Goal: Information Seeking & Learning: Get advice/opinions

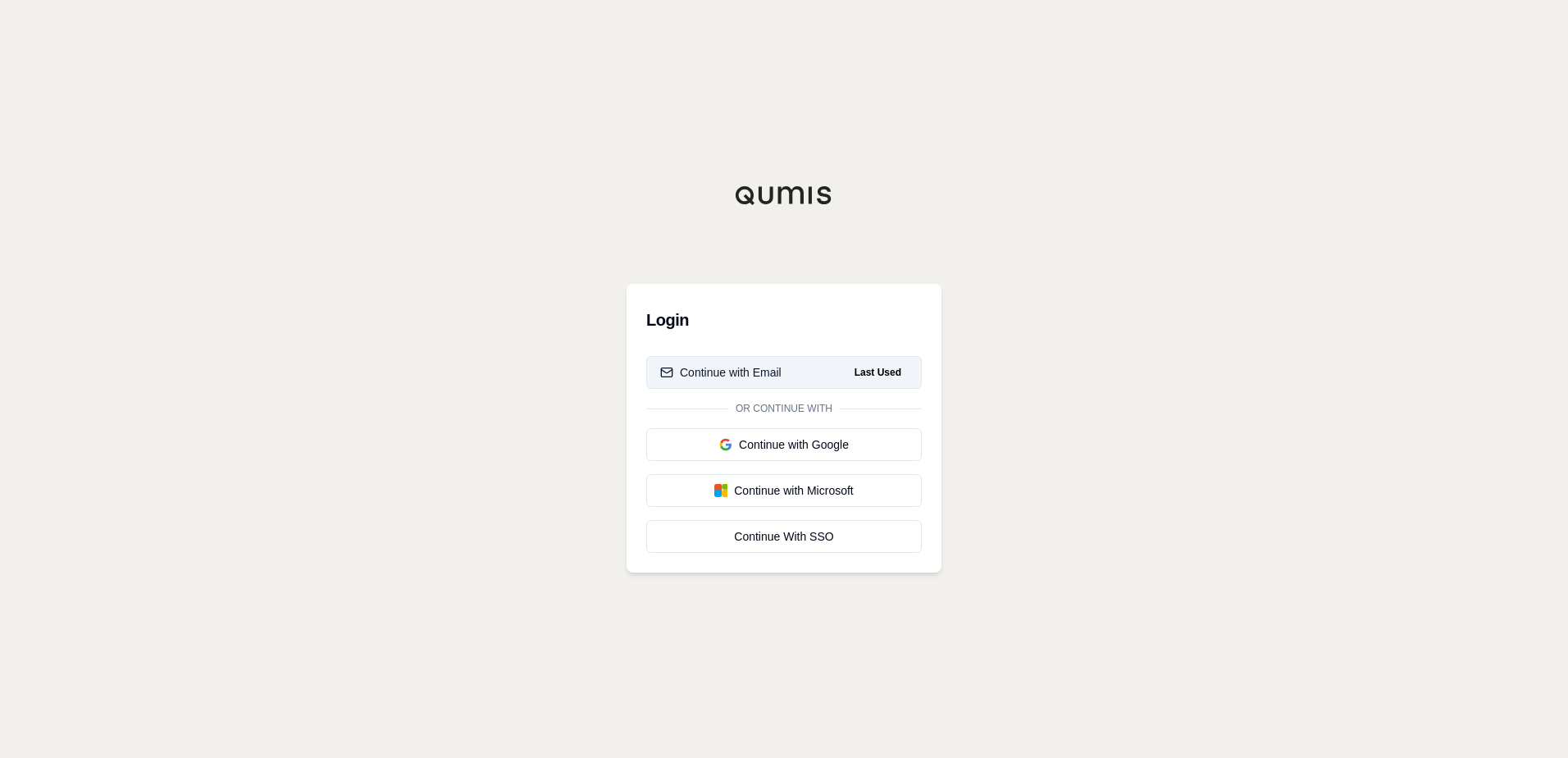
click at [785, 374] on button "Continue with Email Last Used" at bounding box center [783, 373] width 275 height 33
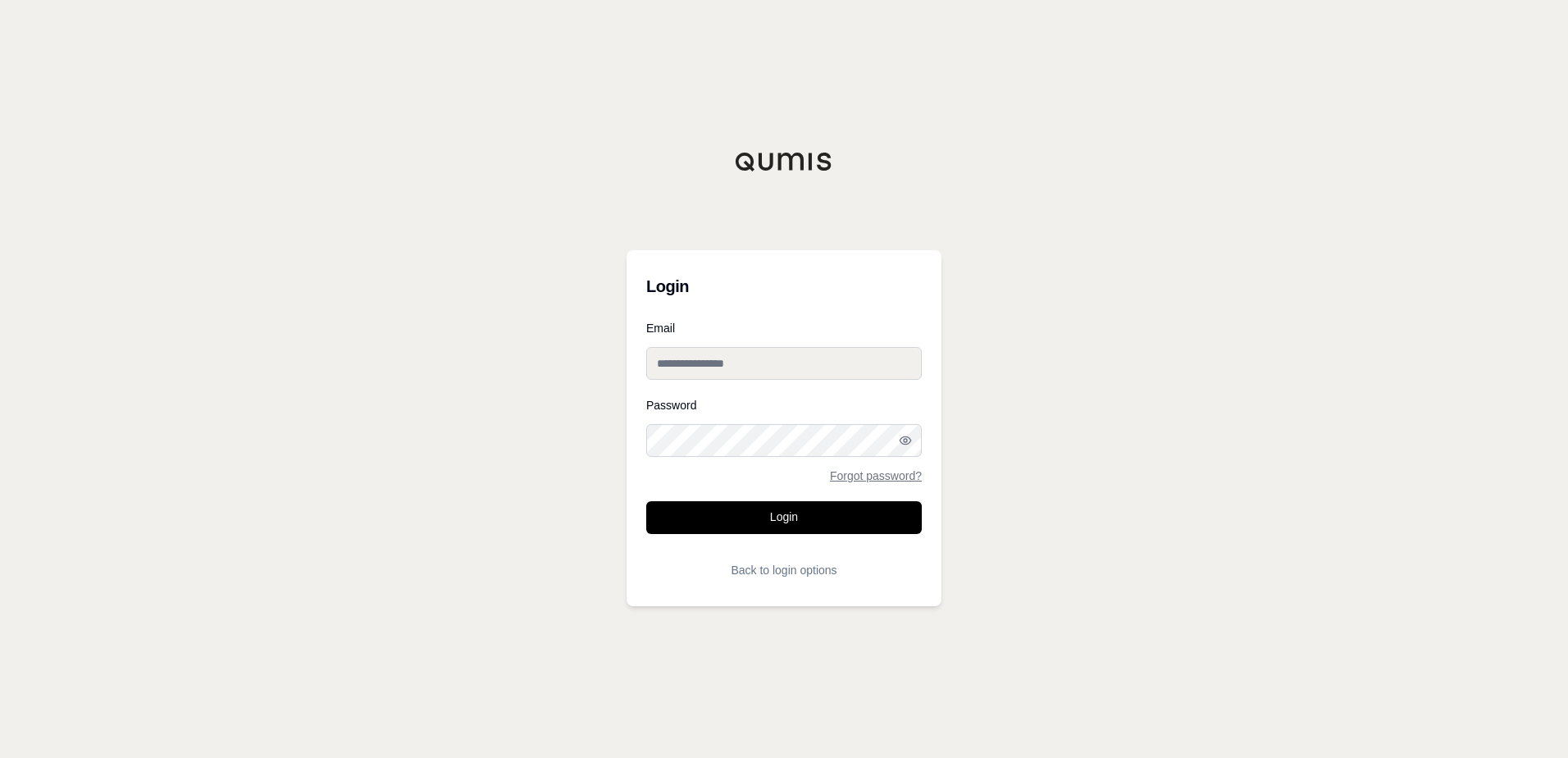
type input "**********"
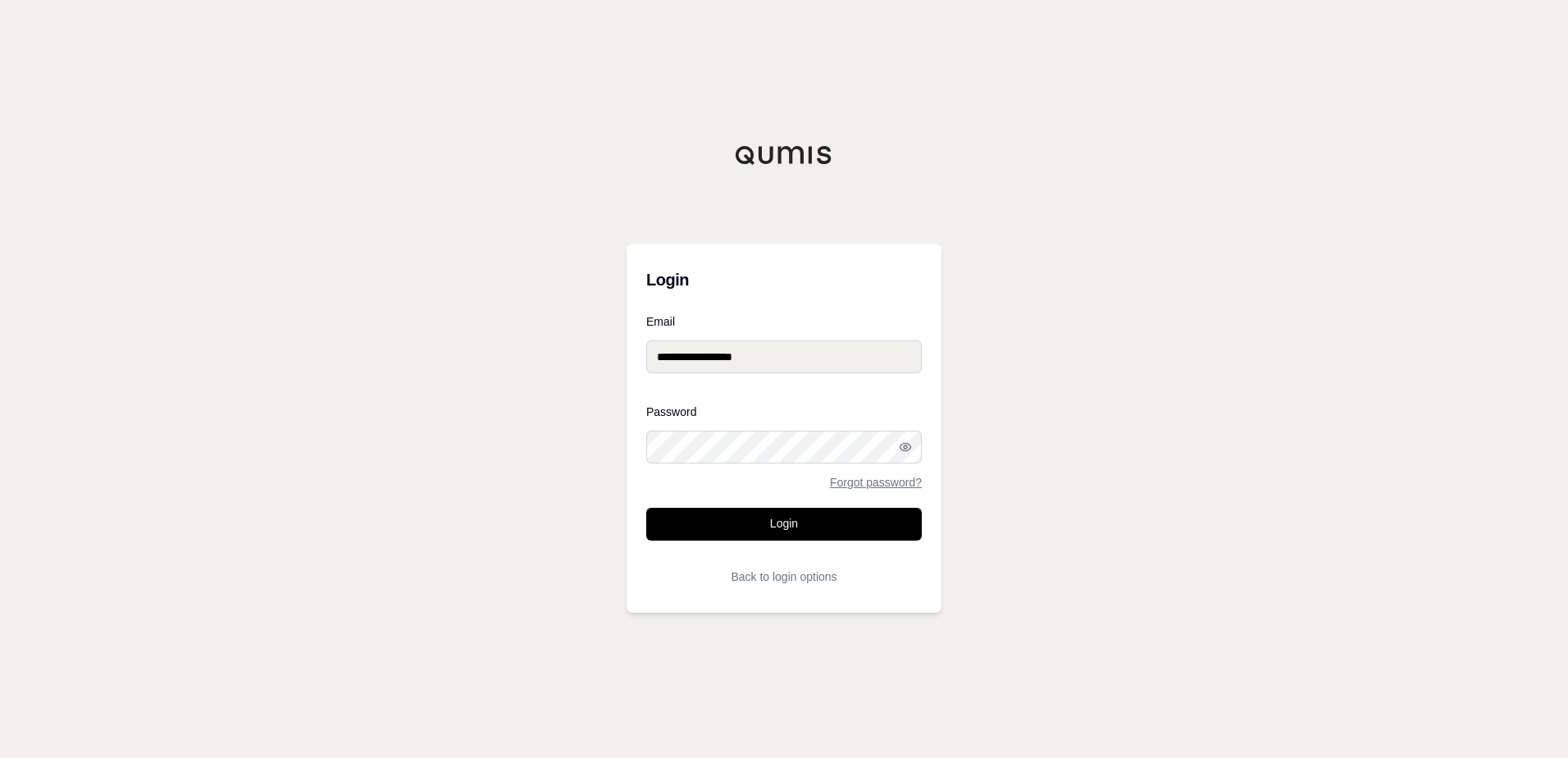
click at [854, 520] on button "Login" at bounding box center [783, 524] width 275 height 33
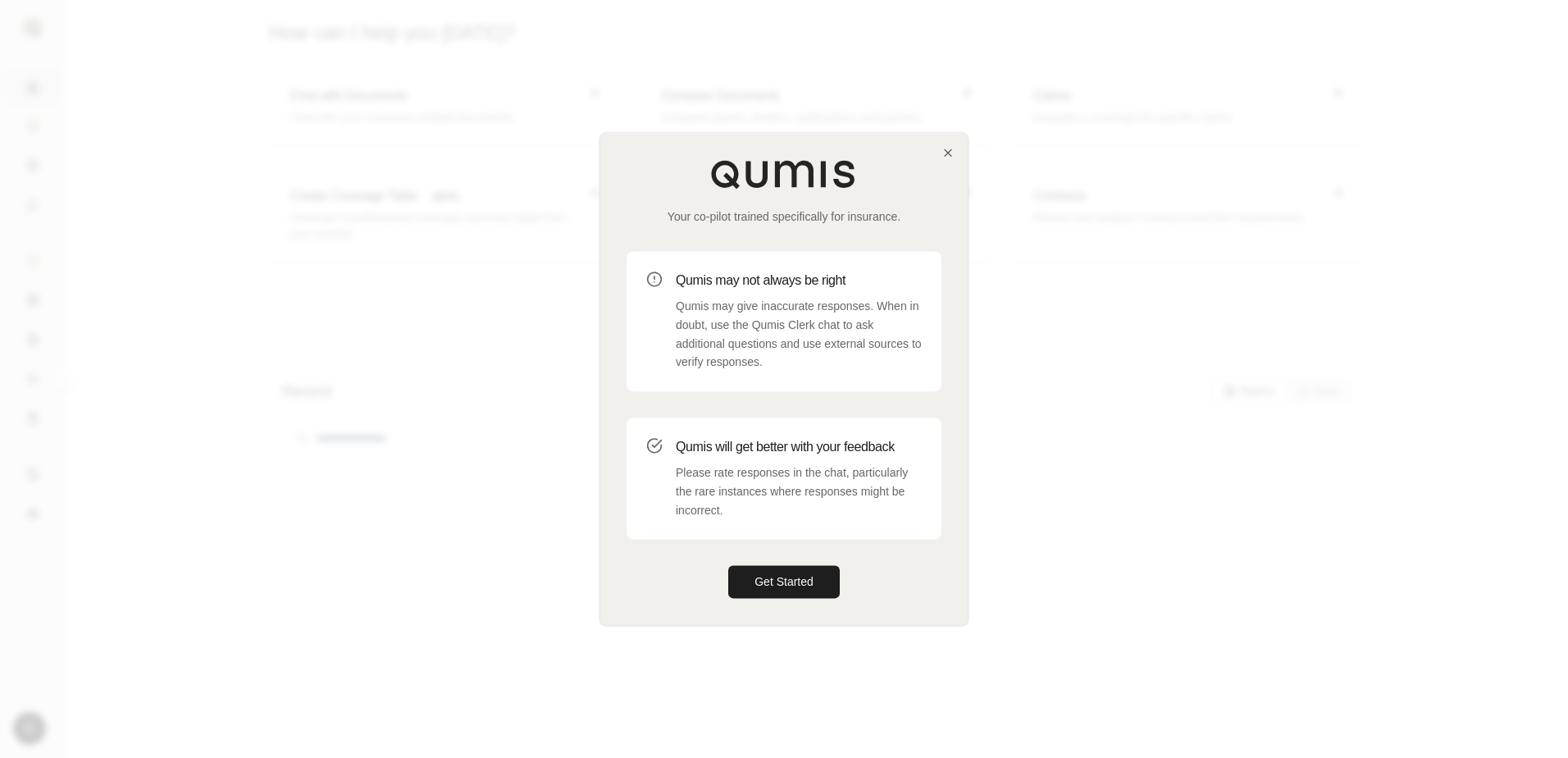
drag, startPoint x: 1266, startPoint y: 362, endPoint x: 1376, endPoint y: 303, distance: 124.8
click at [1266, 362] on div at bounding box center [784, 379] width 1568 height 758
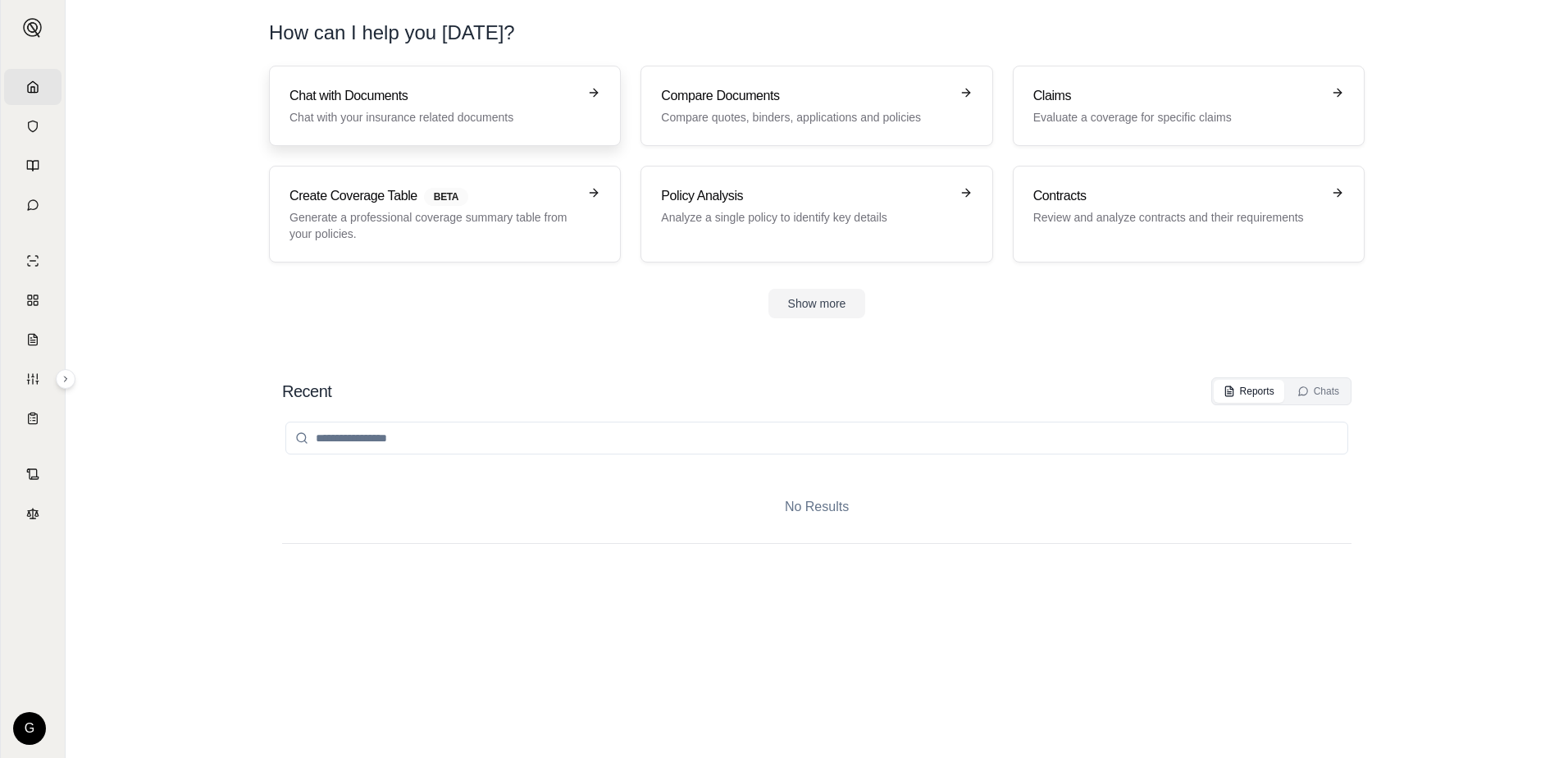
click at [487, 130] on link "Chat with Documents Chat with your insurance related documents" at bounding box center [445, 105] width 352 height 80
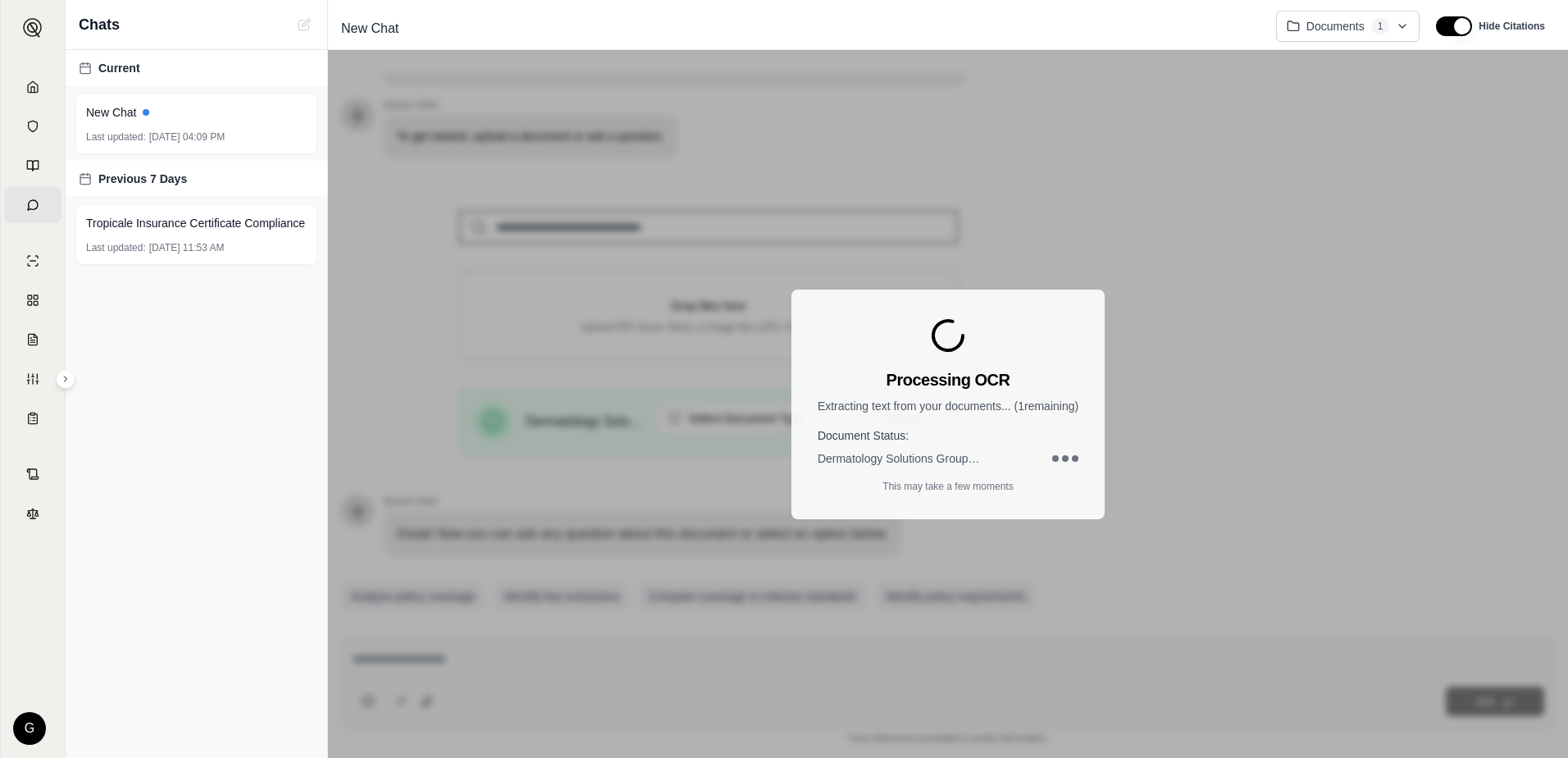
scroll to position [131, 0]
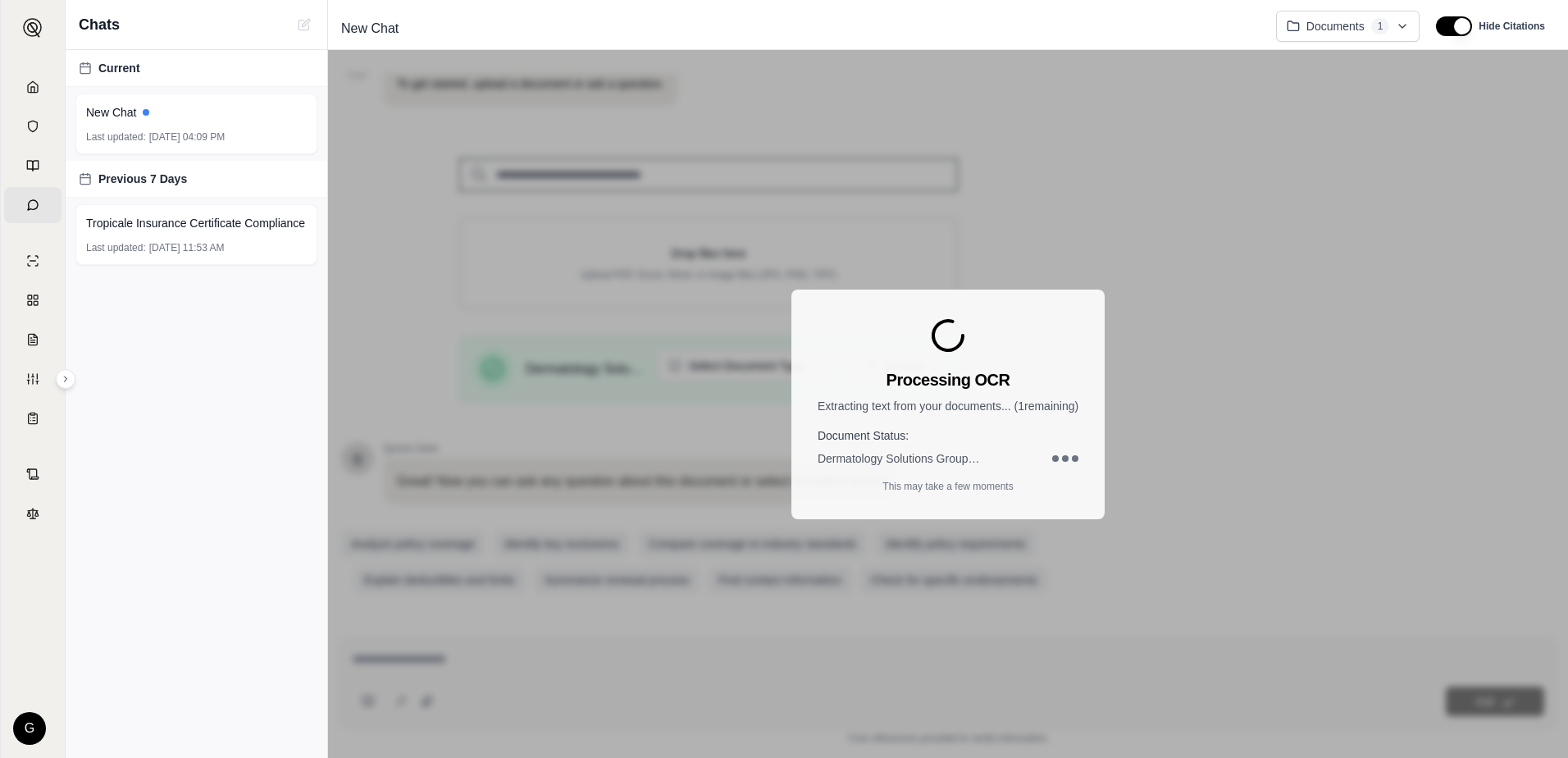
click at [1040, 383] on div "Processing OCR Extracting text from your documents... ( 1 remaining) Document S…" at bounding box center [948, 404] width 313 height 230
click at [33, 77] on link "Home" at bounding box center [32, 87] width 57 height 36
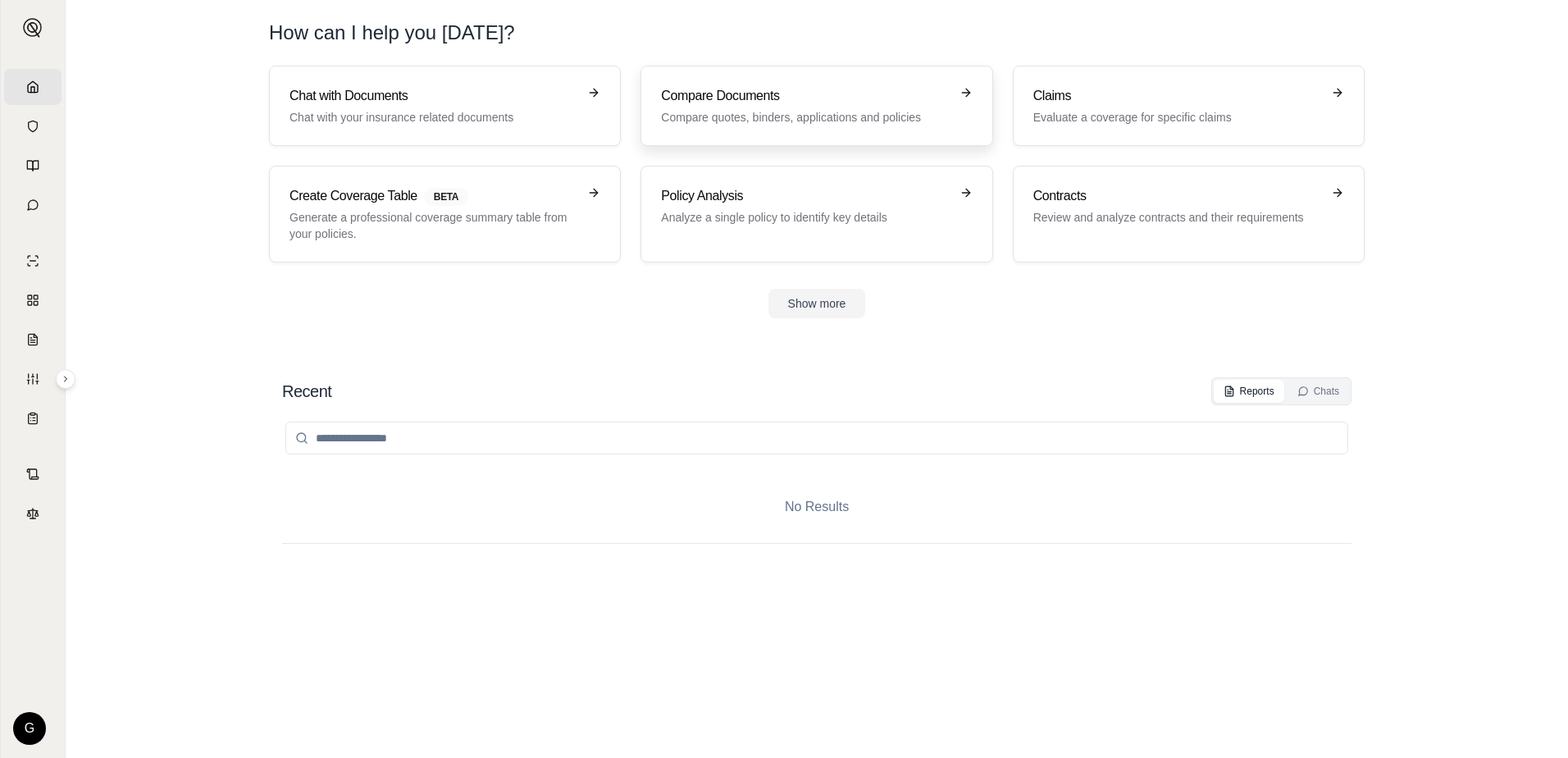
click at [833, 105] on h3 "Compare Documents" at bounding box center [805, 96] width 287 height 20
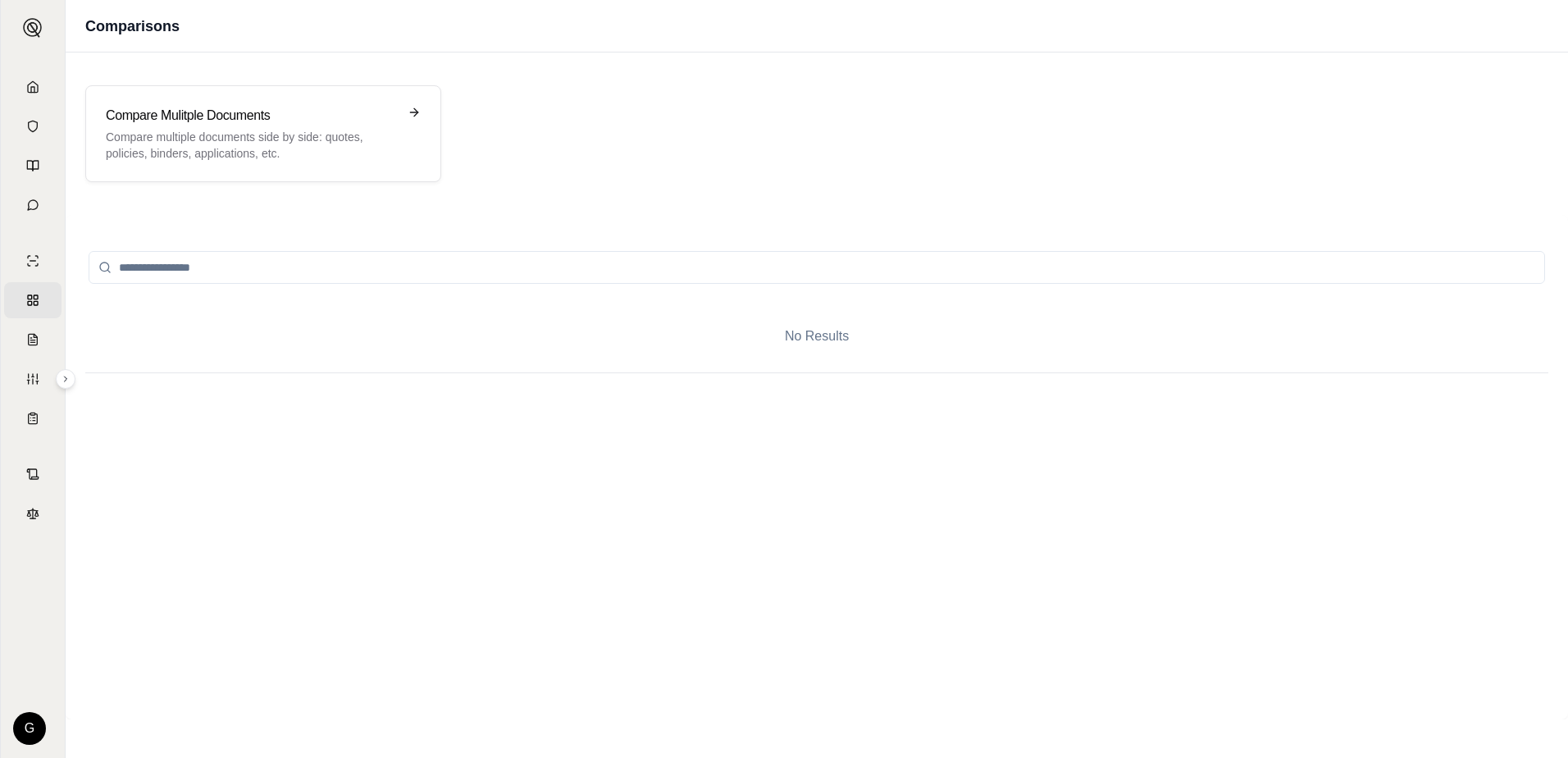
click at [411, 265] on input "search" at bounding box center [816, 268] width 1456 height 33
click at [238, 123] on h3 "Compare Mulitple Documents" at bounding box center [251, 116] width 292 height 20
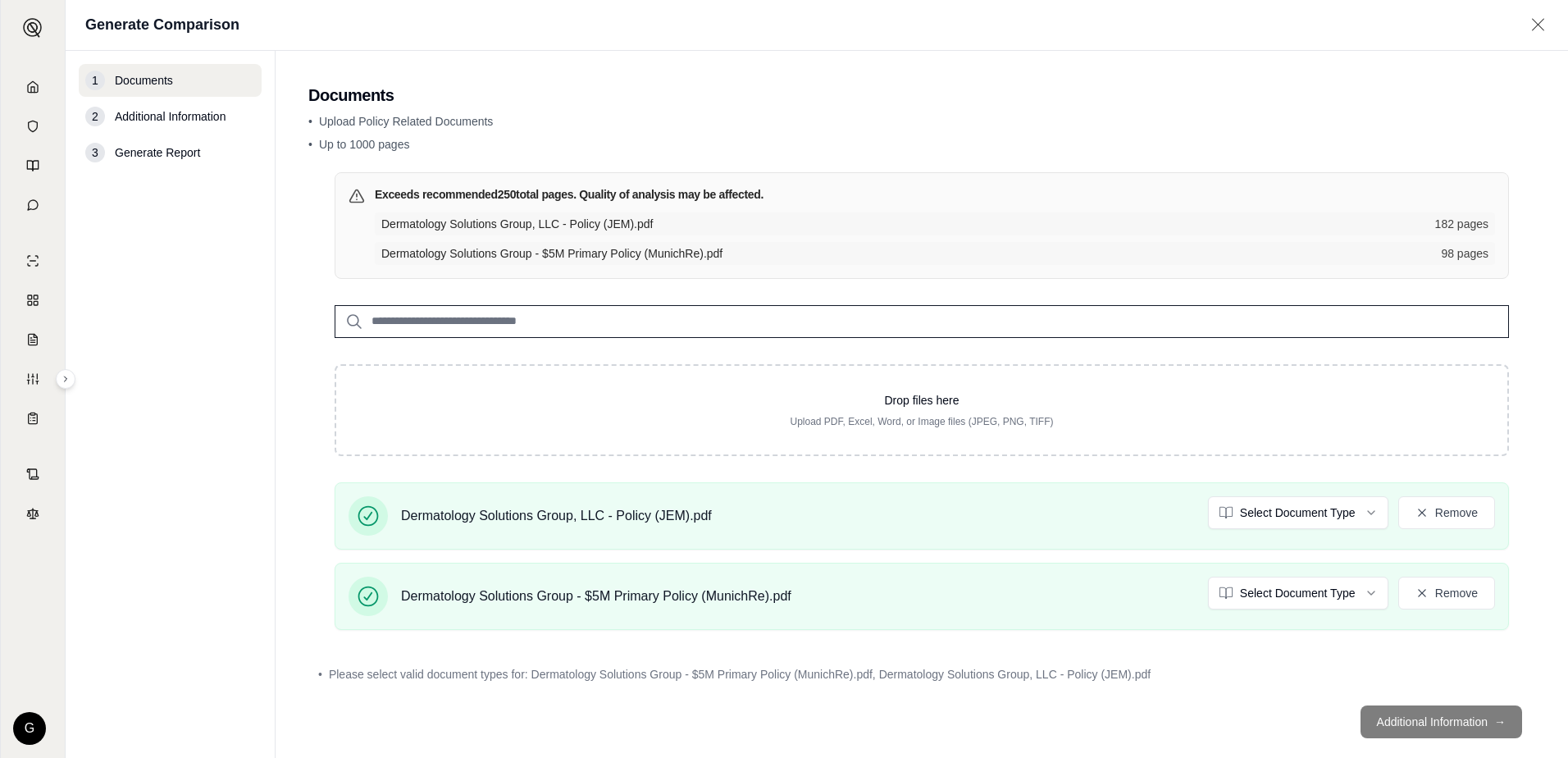
click at [533, 216] on span "Dermatology Solutions Group, LLC - Policy (JEM).pdf" at bounding box center [903, 224] width 1043 height 17
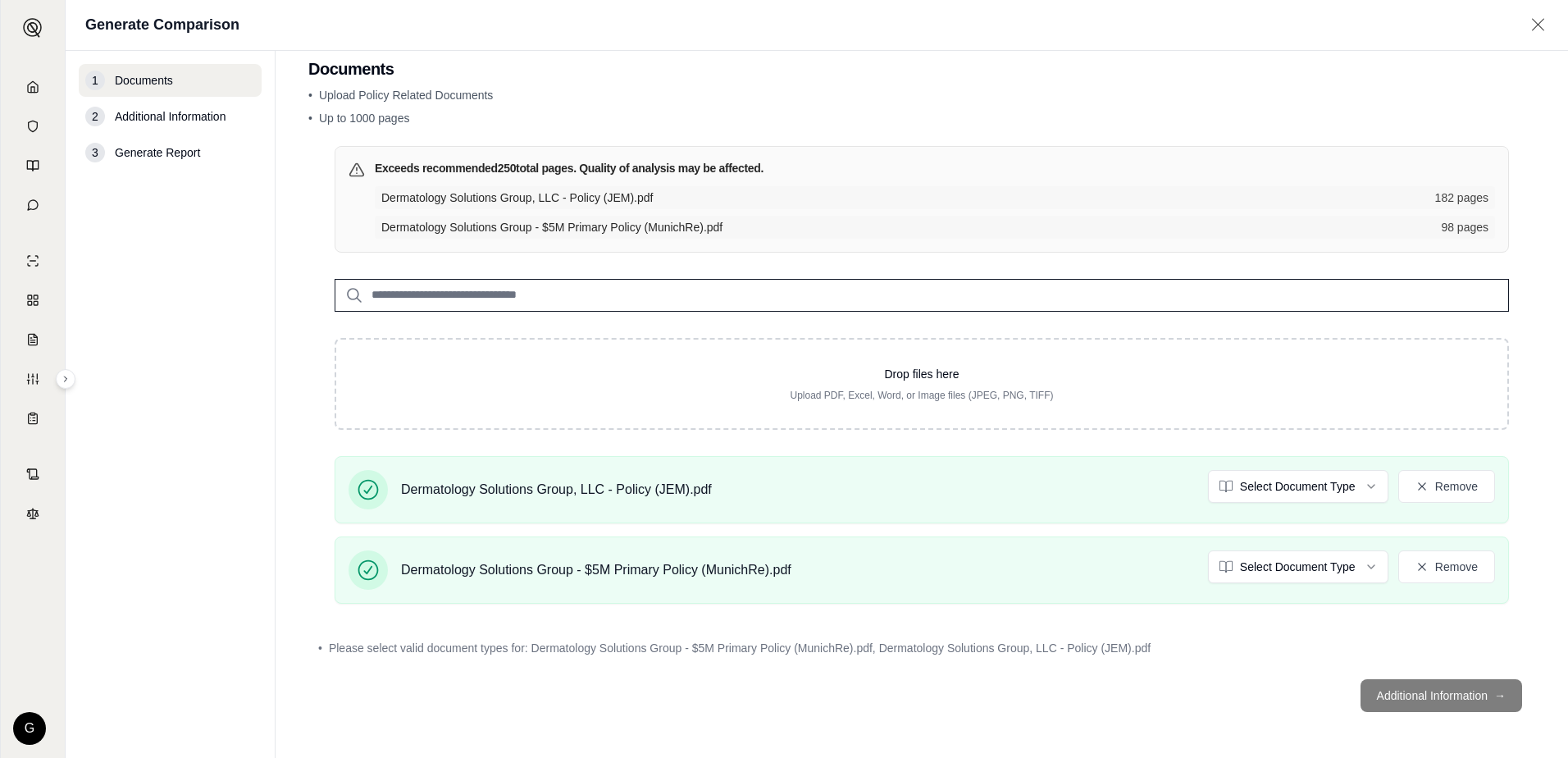
click at [577, 286] on input "search" at bounding box center [921, 295] width 1174 height 33
click at [1389, 686] on footer "Additional Information →" at bounding box center [921, 695] width 1227 height 59
click at [38, 78] on link "Home" at bounding box center [32, 87] width 57 height 36
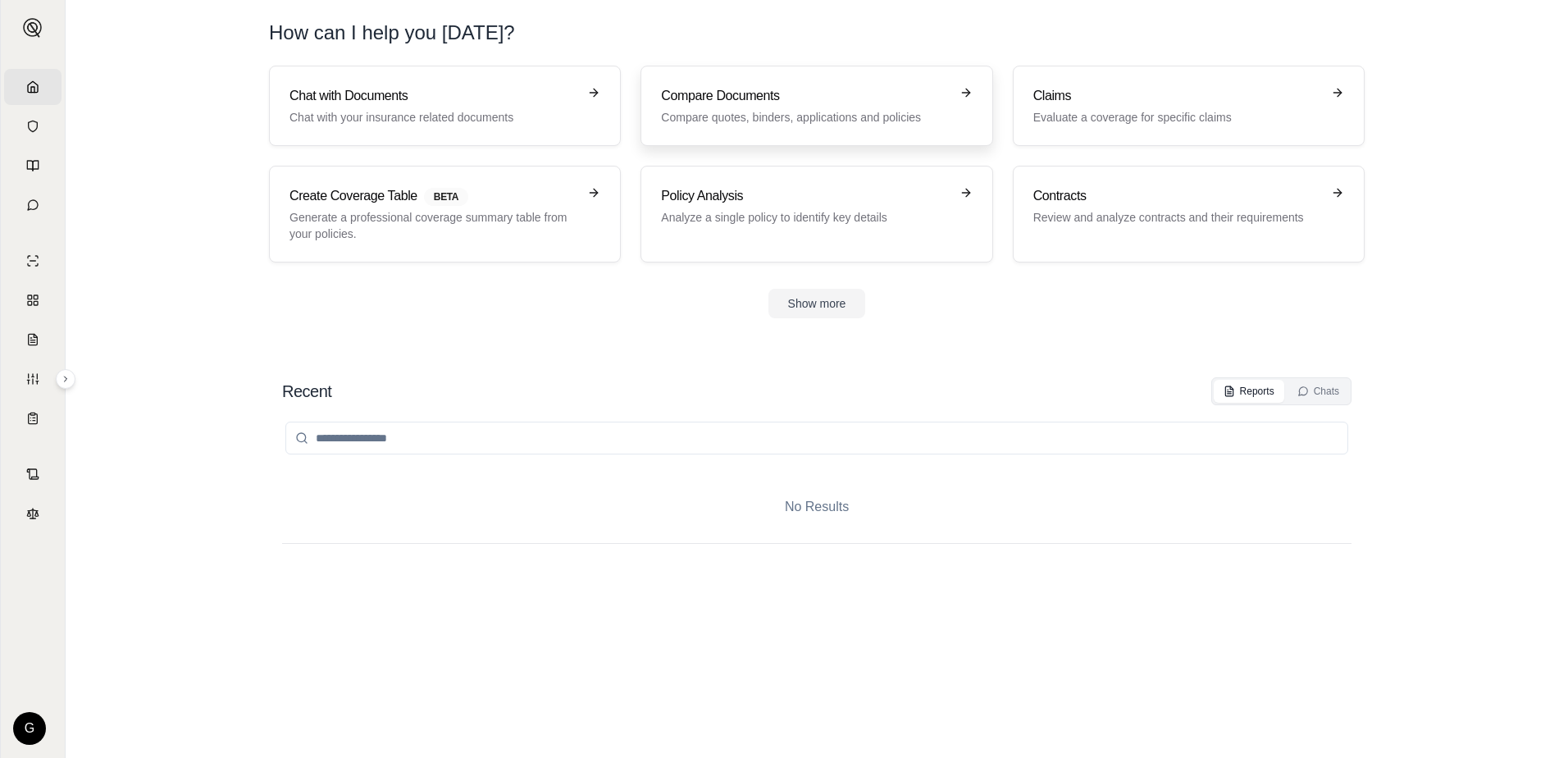
click at [741, 113] on p "Compare quotes, binders, applications and policies" at bounding box center [805, 117] width 287 height 17
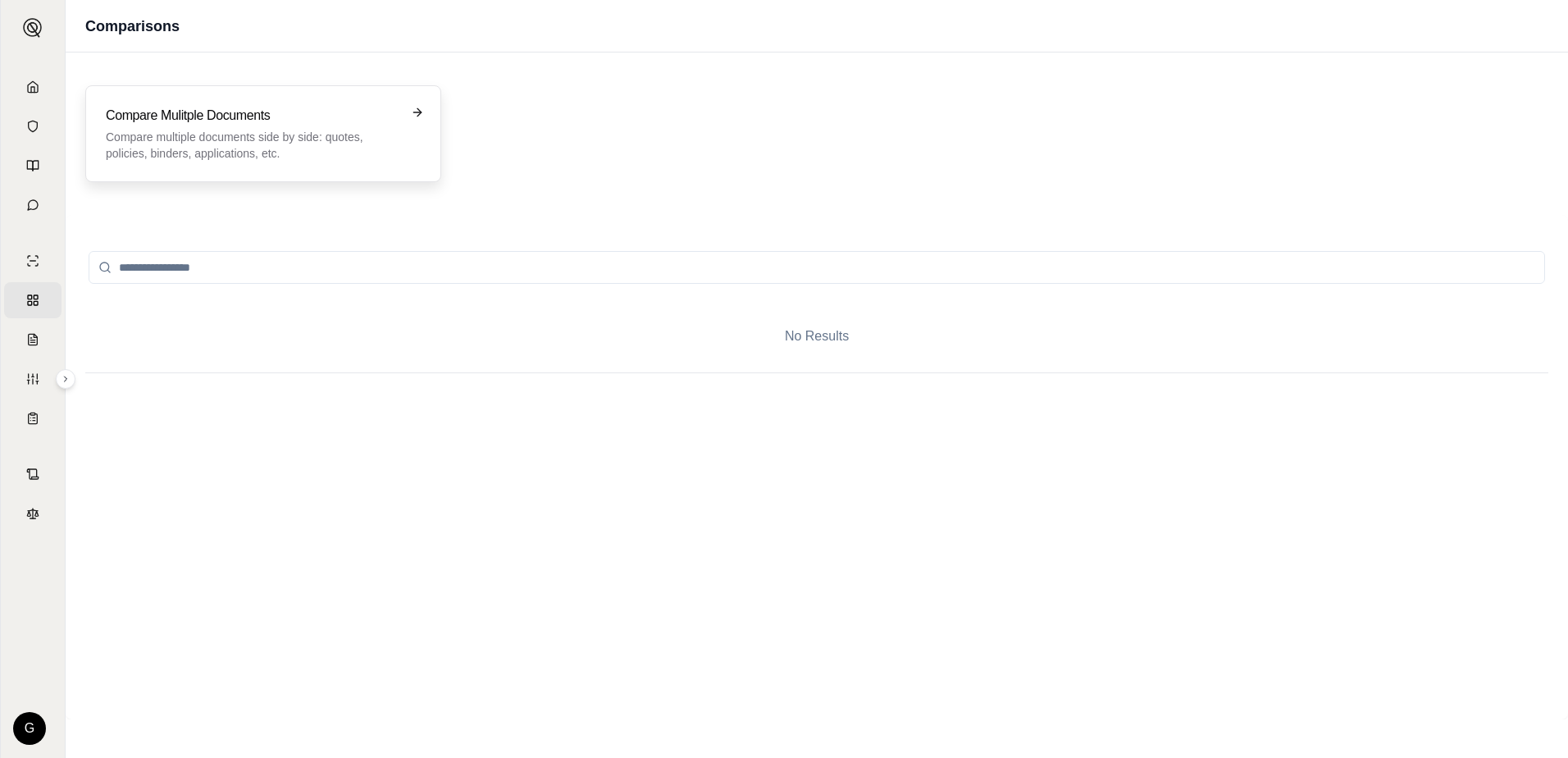
click at [368, 142] on p "Compare multiple documents side by side: quotes, policies, binders, application…" at bounding box center [251, 145] width 292 height 33
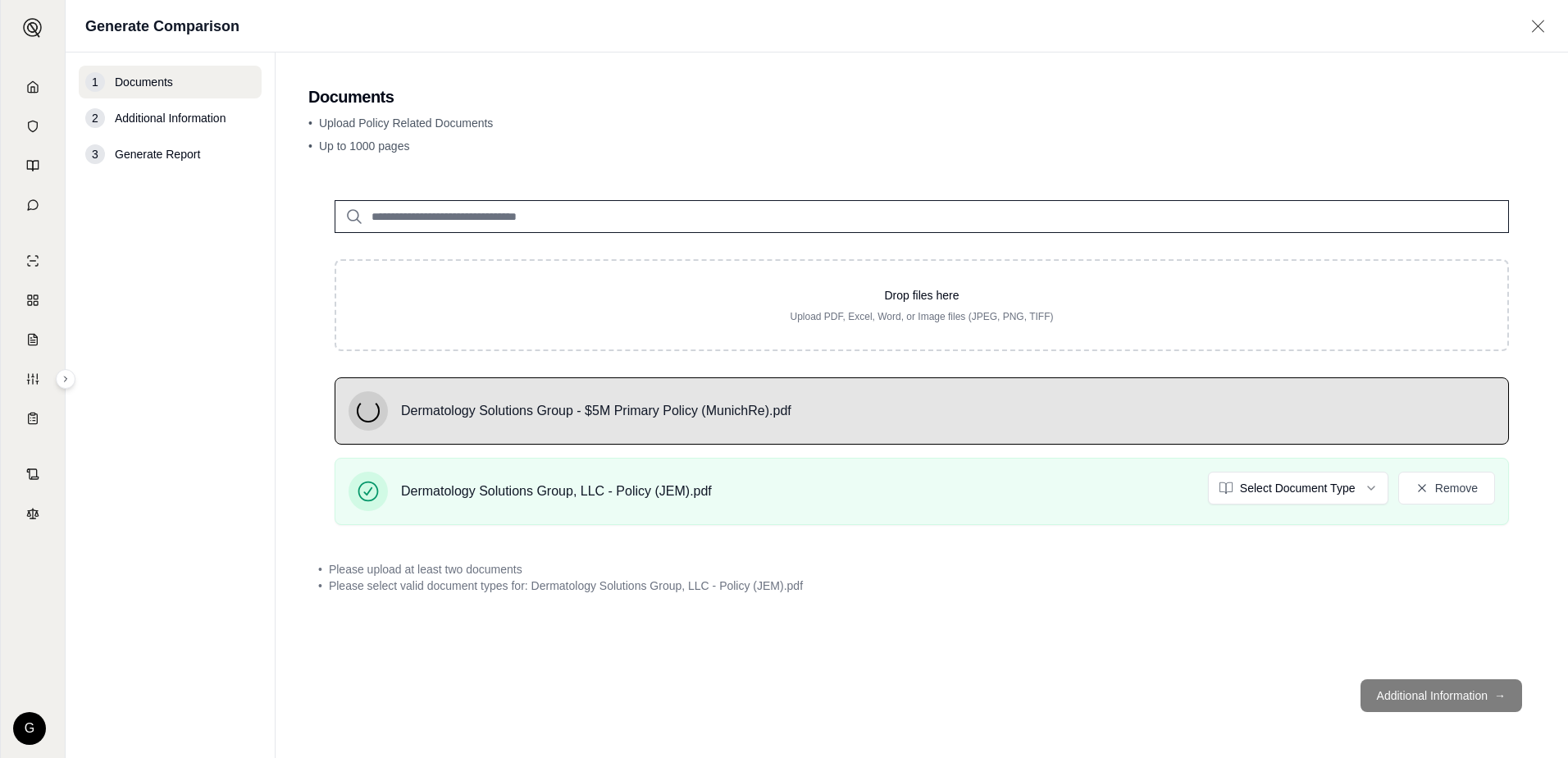
click at [649, 210] on input "search" at bounding box center [921, 217] width 1174 height 33
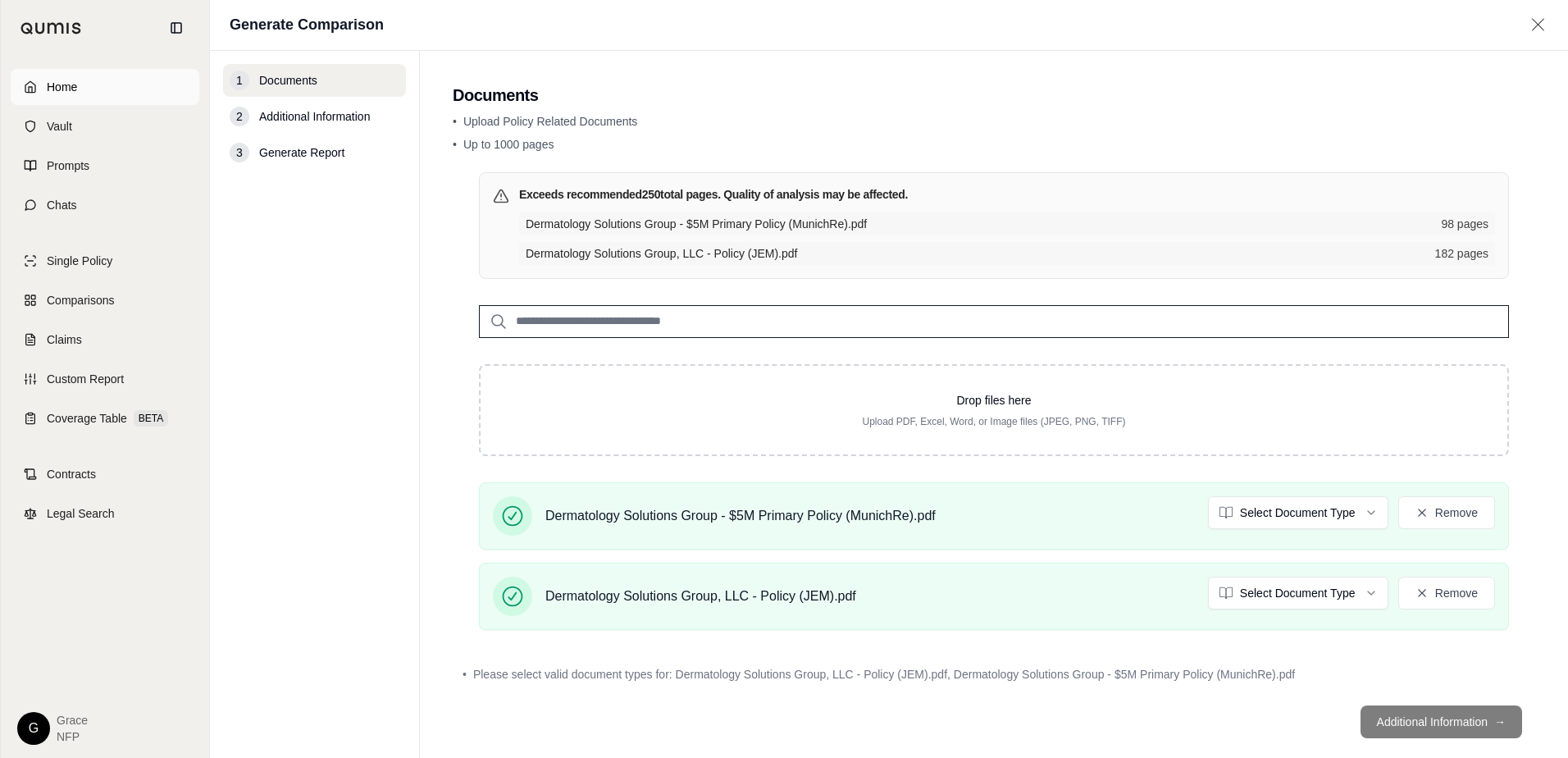
click at [111, 88] on link "Home" at bounding box center [105, 87] width 188 height 36
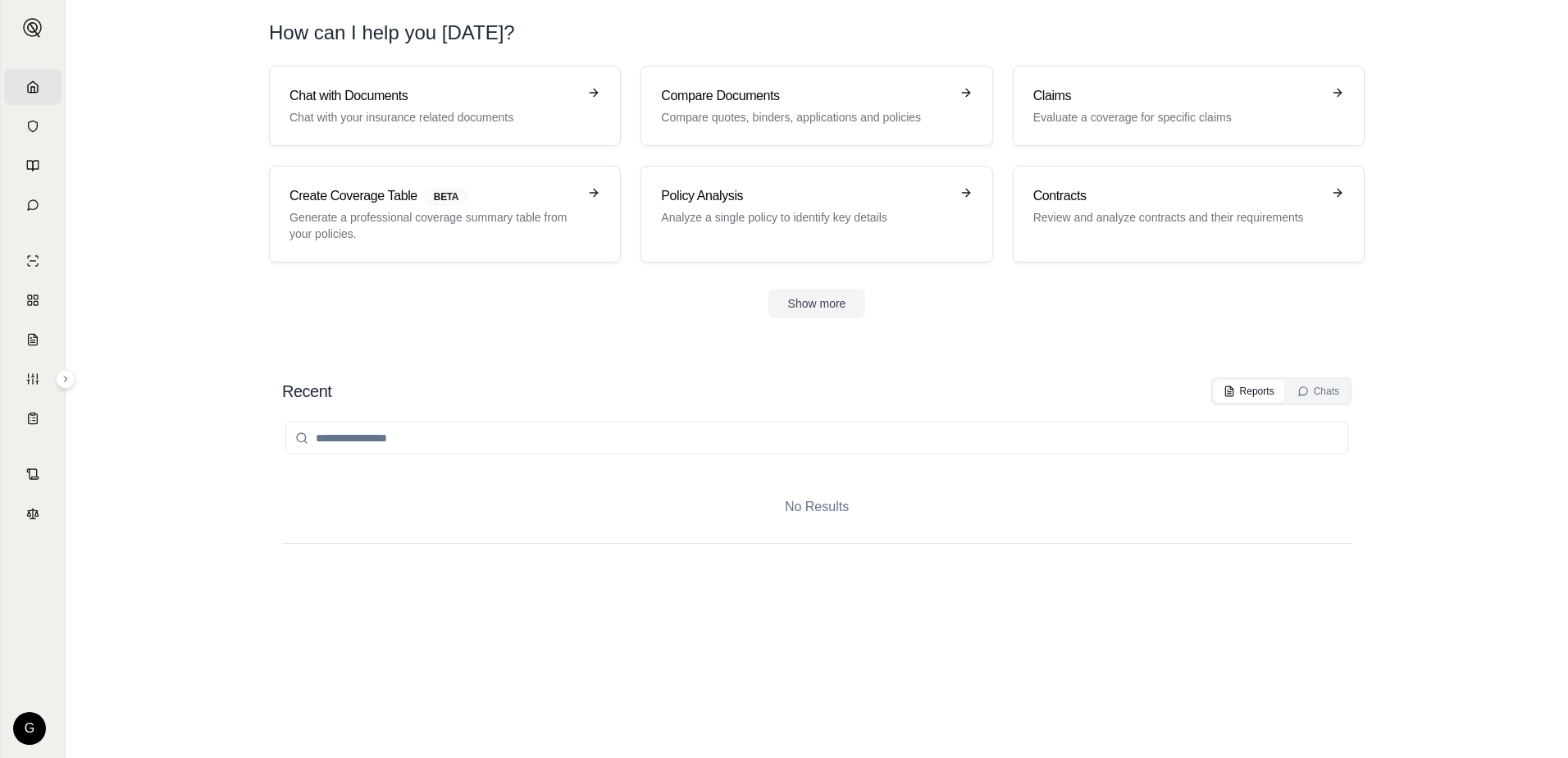
click at [498, 446] on input "search" at bounding box center [816, 438] width 1062 height 33
click at [810, 310] on button "Show more" at bounding box center [817, 303] width 97 height 30
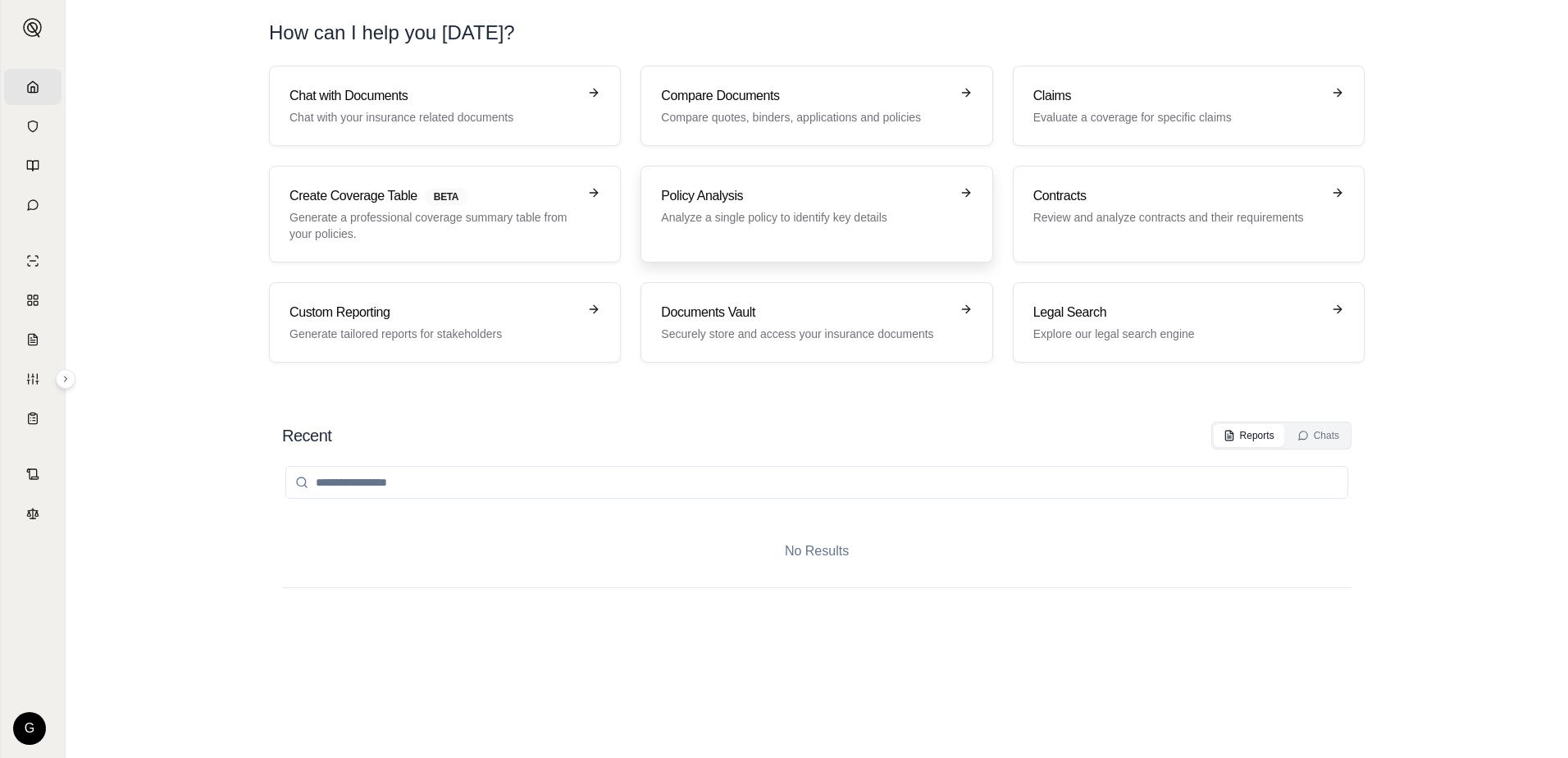
click at [717, 174] on link "Policy Analysis Analyze a single policy to identify key details" at bounding box center [816, 213] width 352 height 97
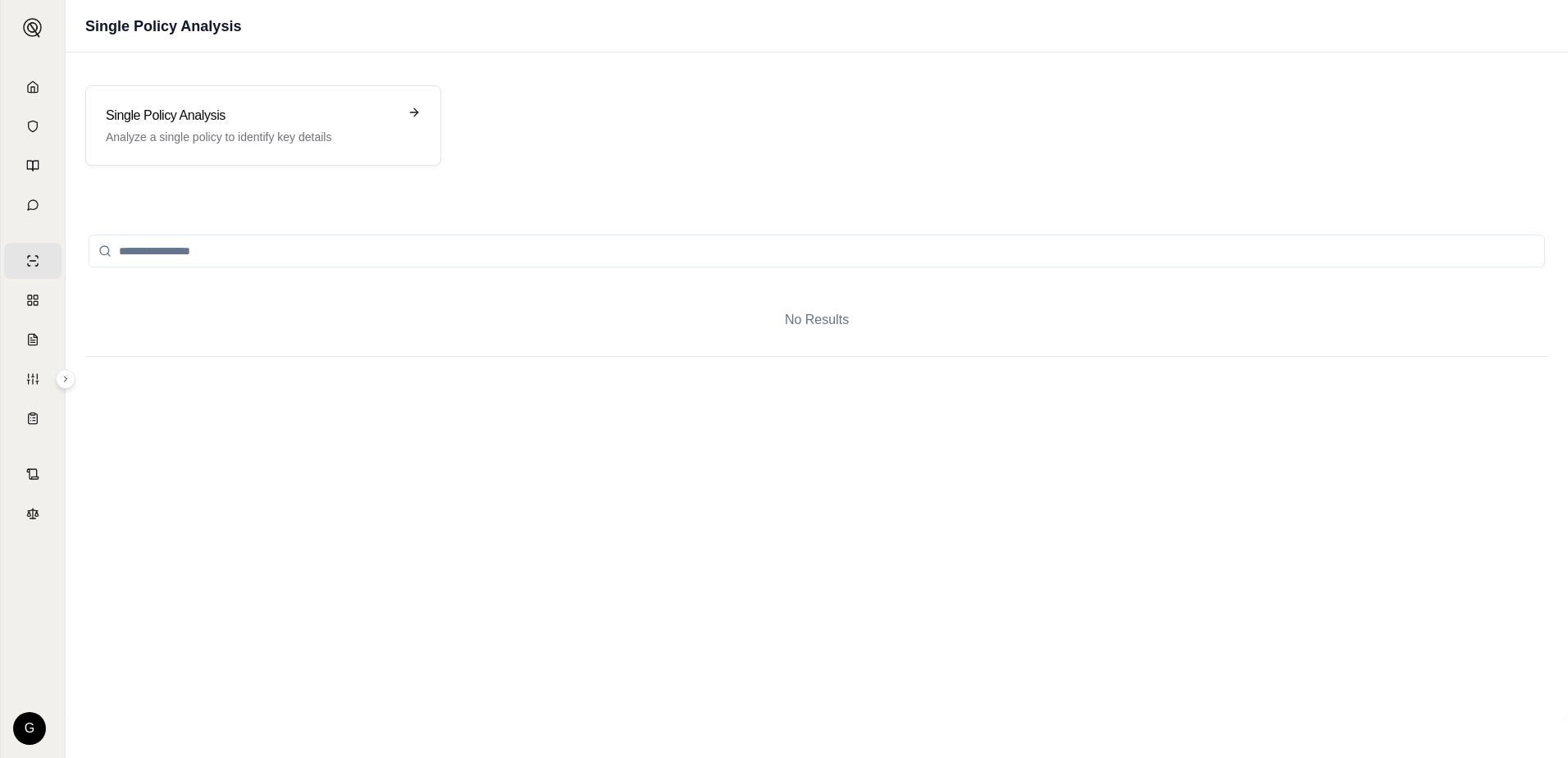
click at [746, 257] on input "search" at bounding box center [816, 251] width 1456 height 33
click at [26, 82] on link "Home" at bounding box center [32, 87] width 57 height 36
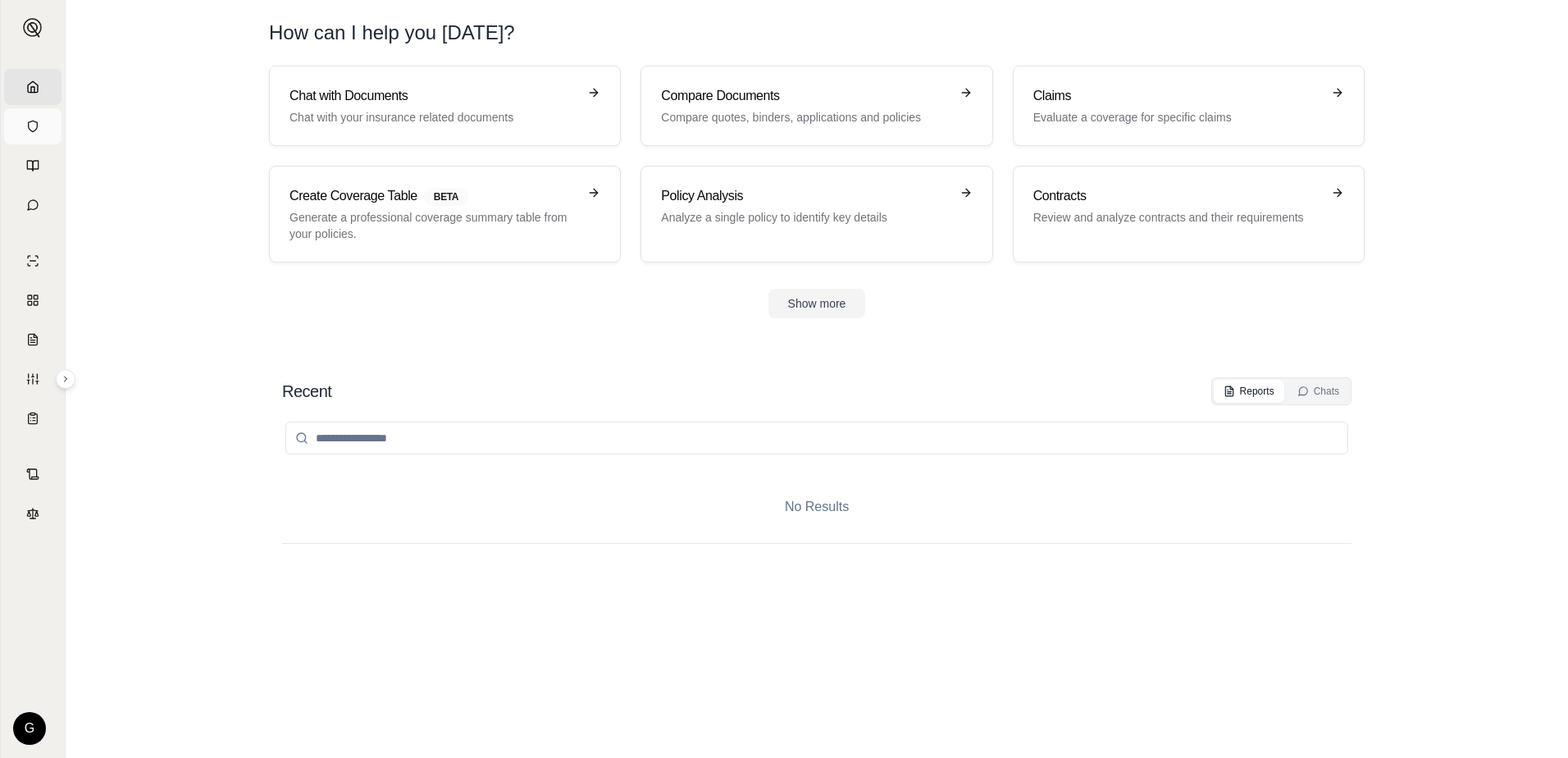
click at [18, 117] on link "Vault" at bounding box center [32, 126] width 57 height 36
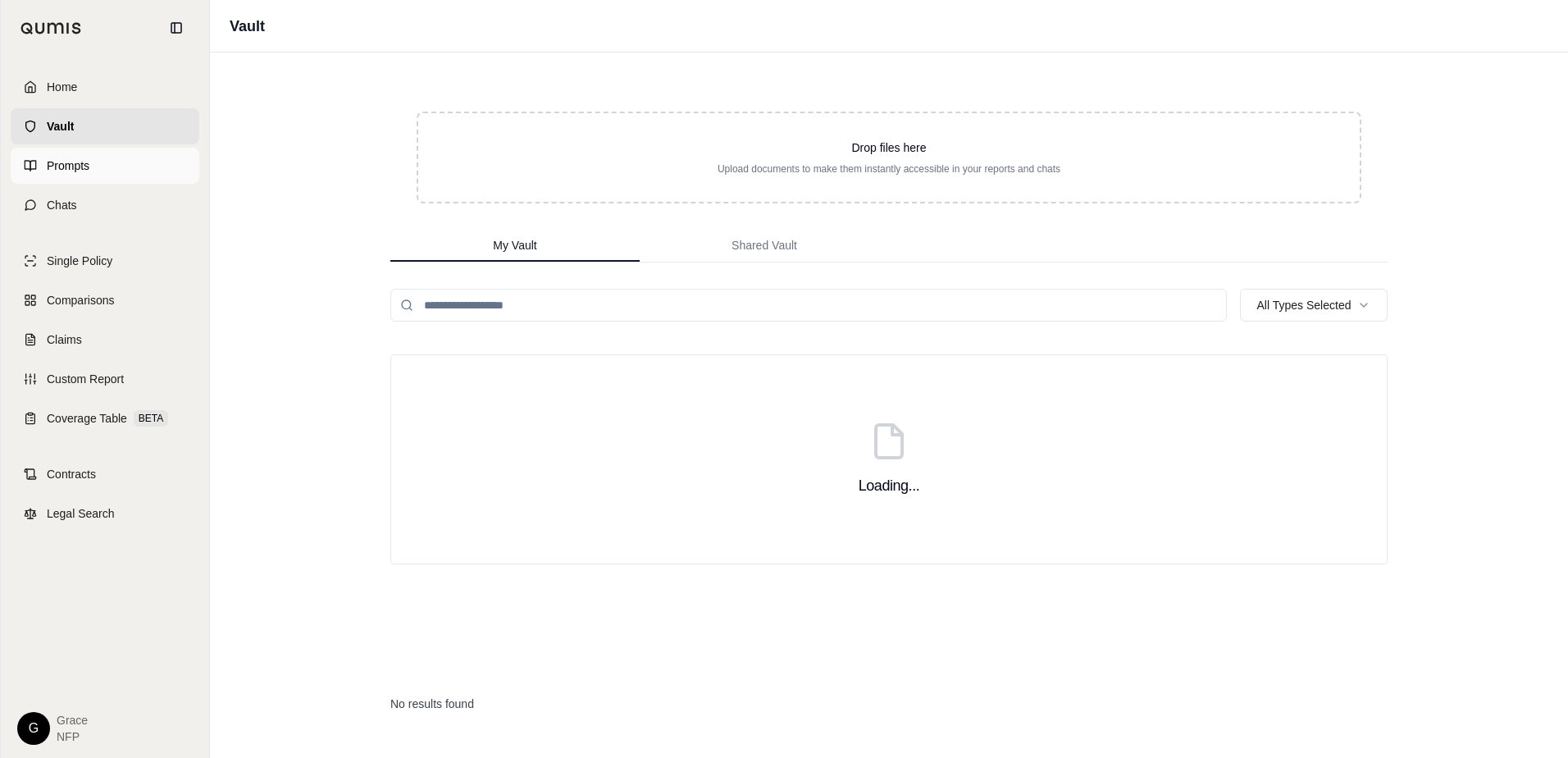
click at [32, 177] on link "Prompts" at bounding box center [105, 166] width 188 height 36
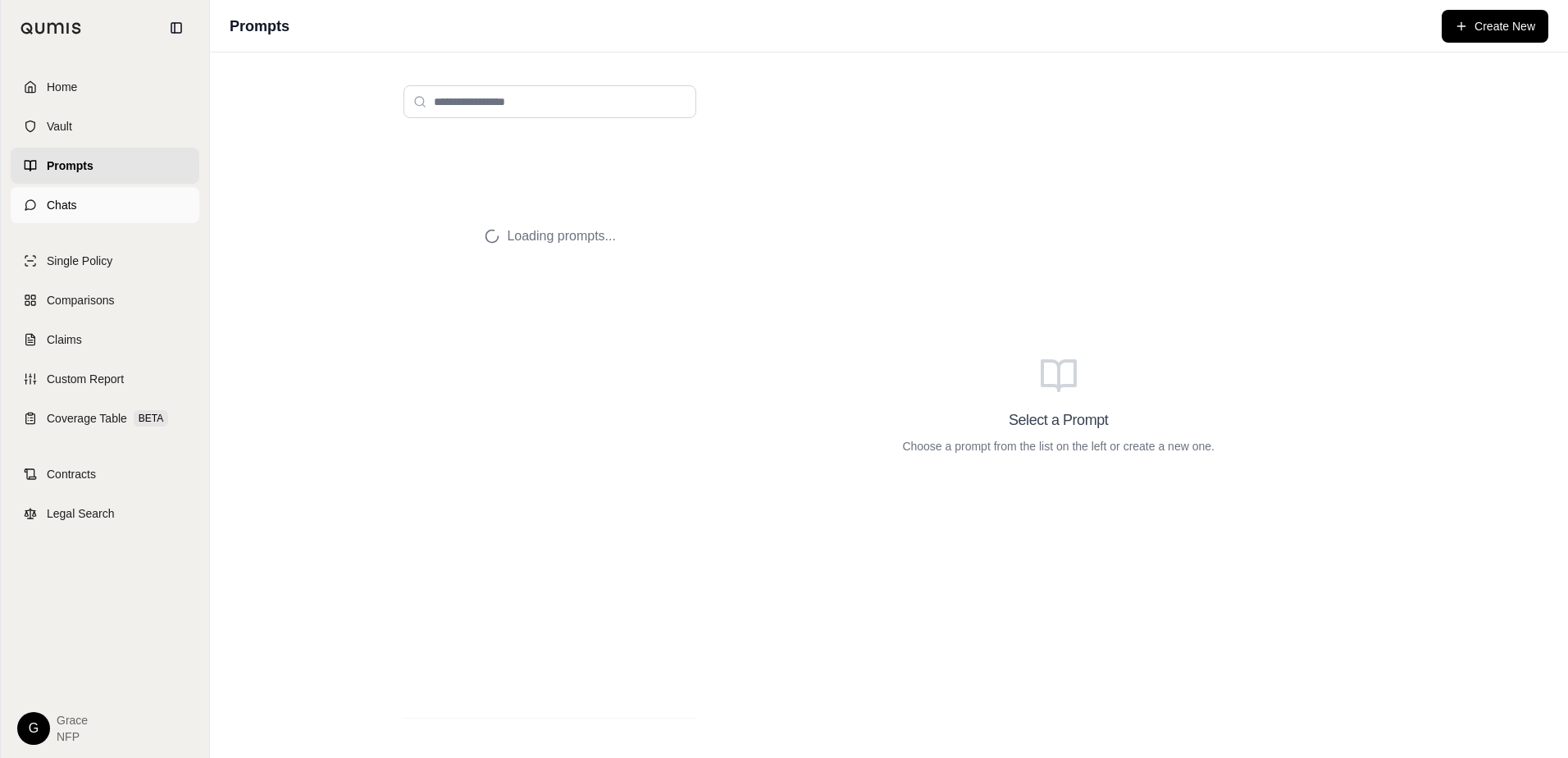
click at [130, 202] on link "Chats" at bounding box center [105, 205] width 188 height 36
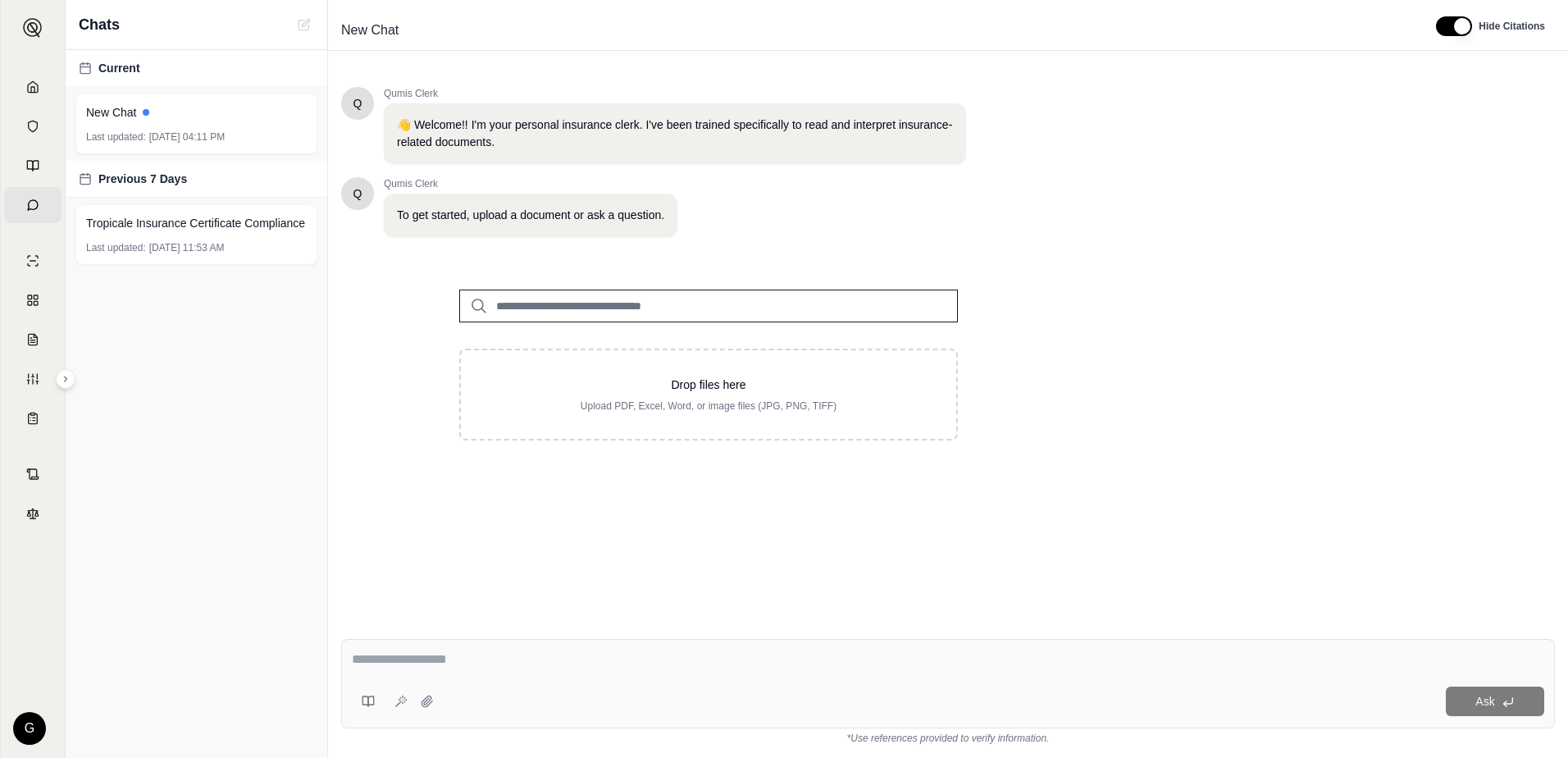
click at [652, 660] on textarea at bounding box center [948, 660] width 1192 height 20
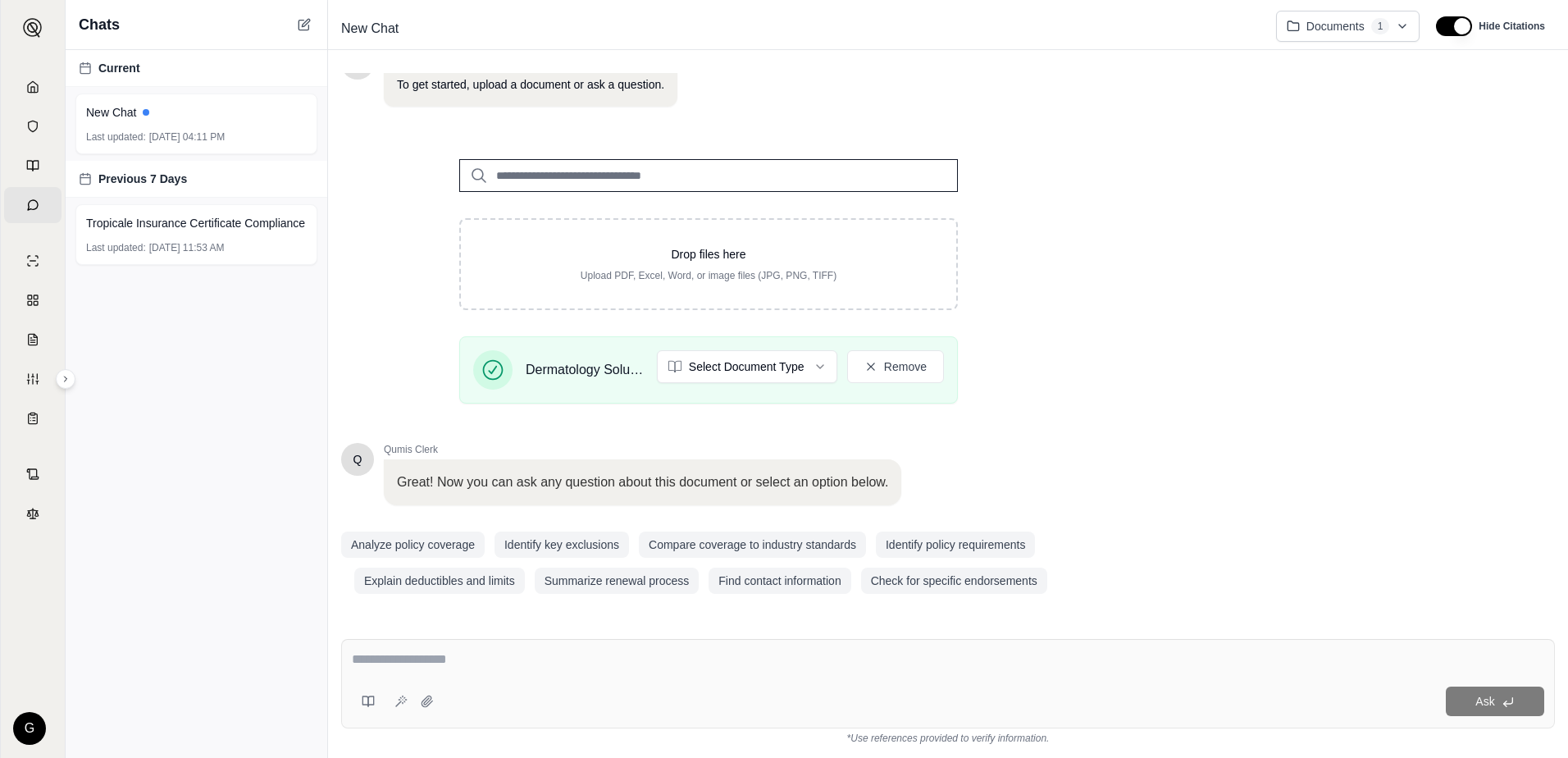
scroll to position [131, 0]
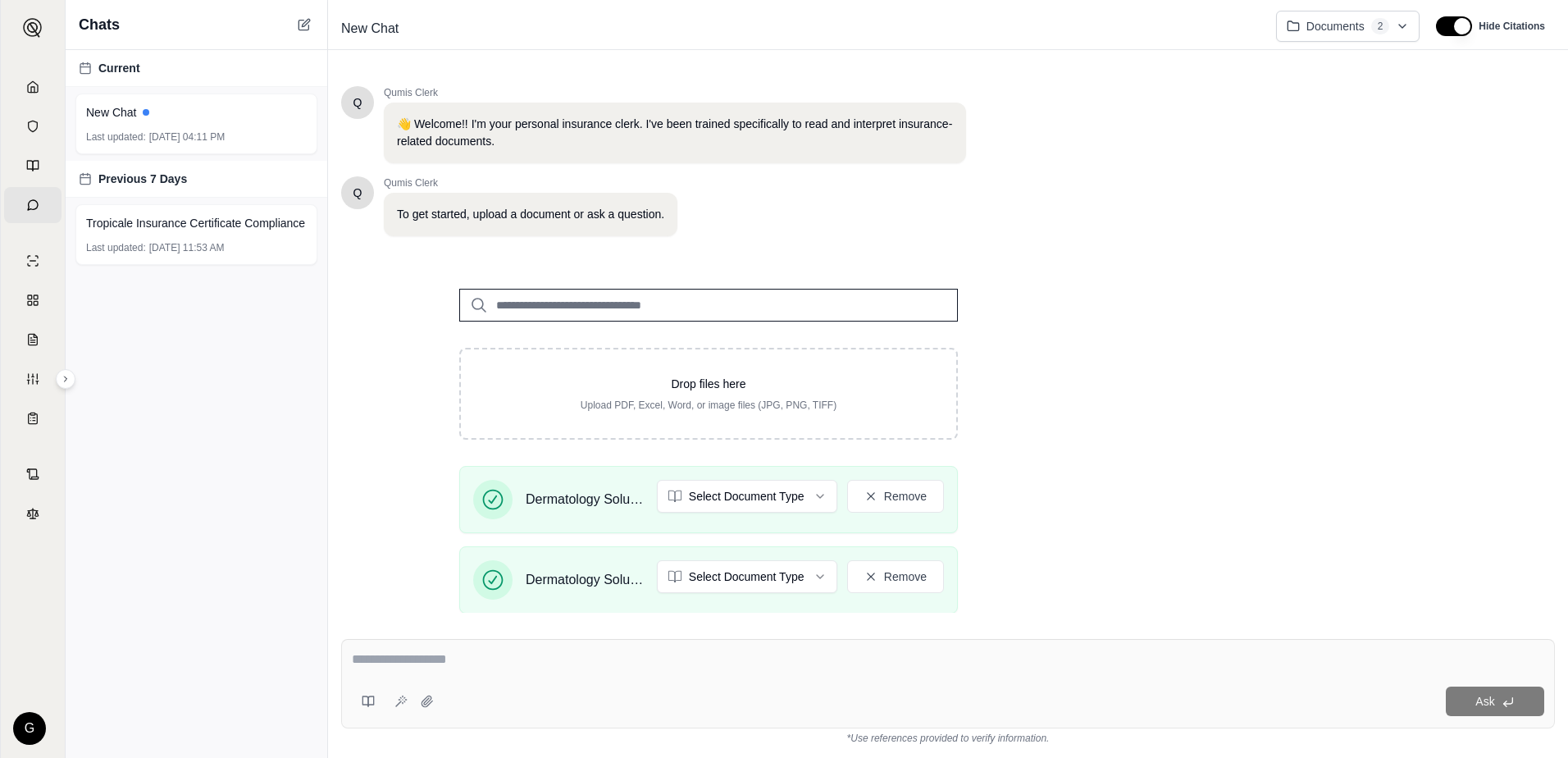
click at [396, 667] on div at bounding box center [948, 662] width 1192 height 26
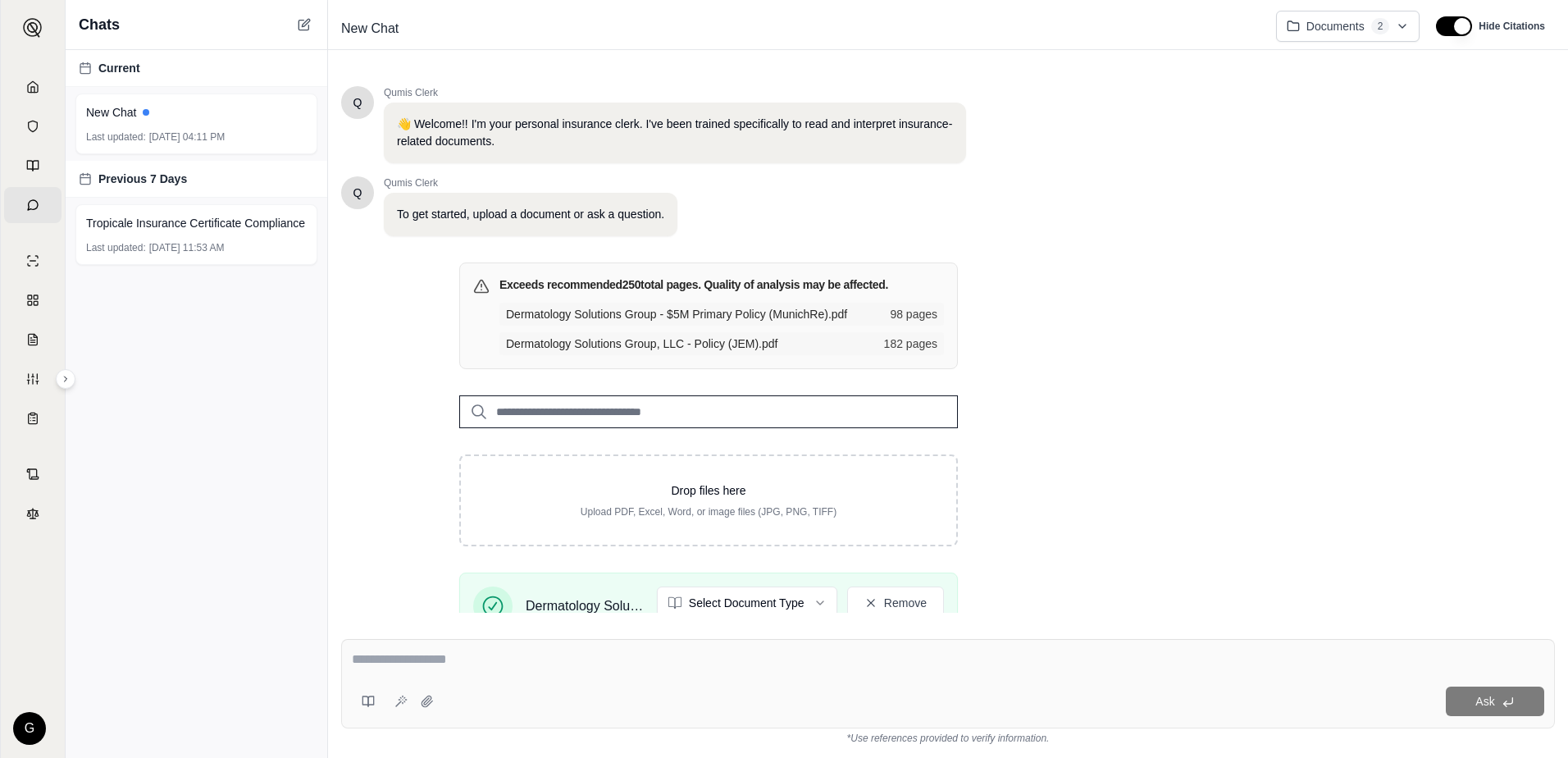
click at [410, 665] on textarea at bounding box center [948, 660] width 1192 height 20
type textarea "**********"
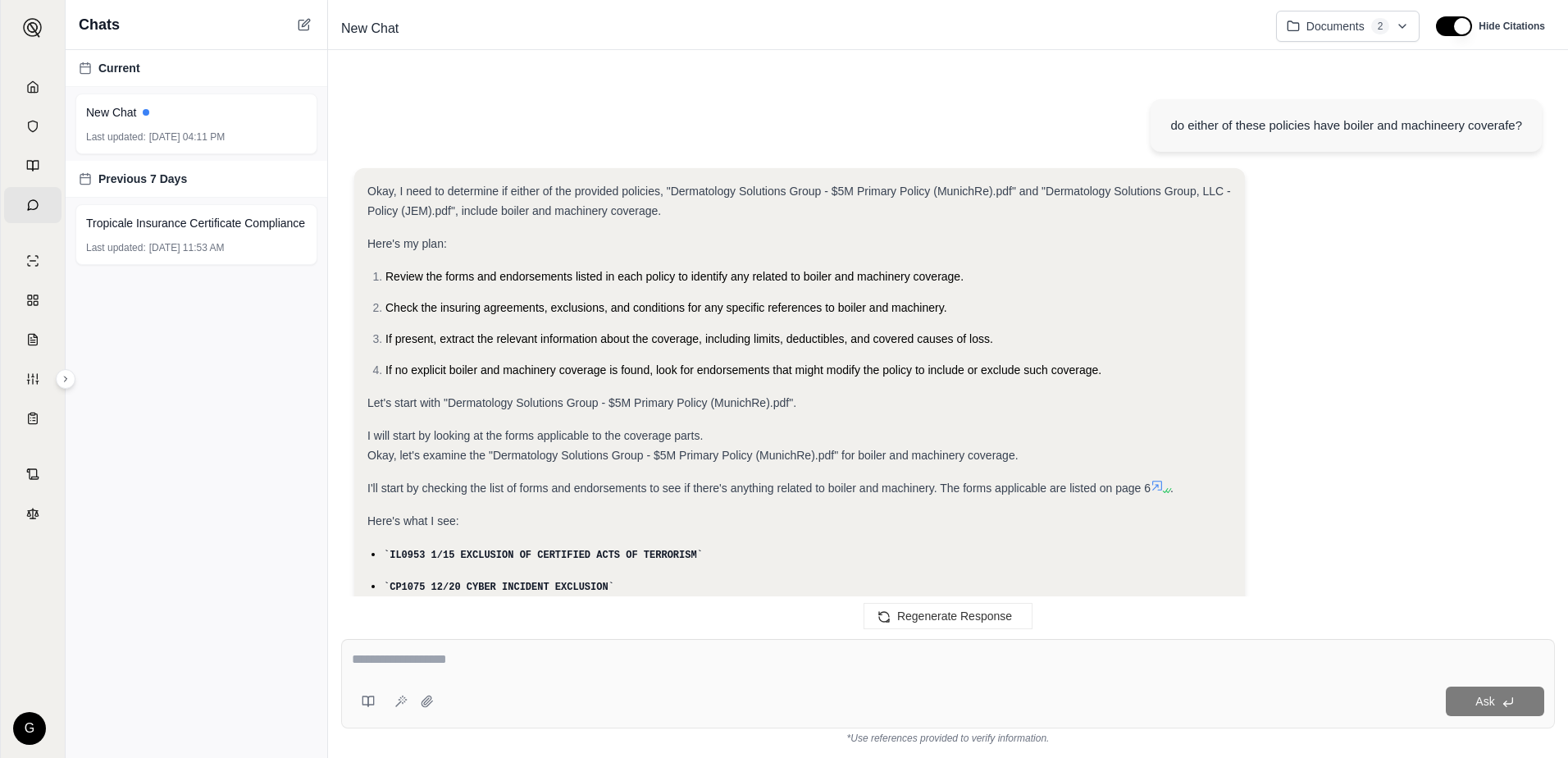
scroll to position [1298, 0]
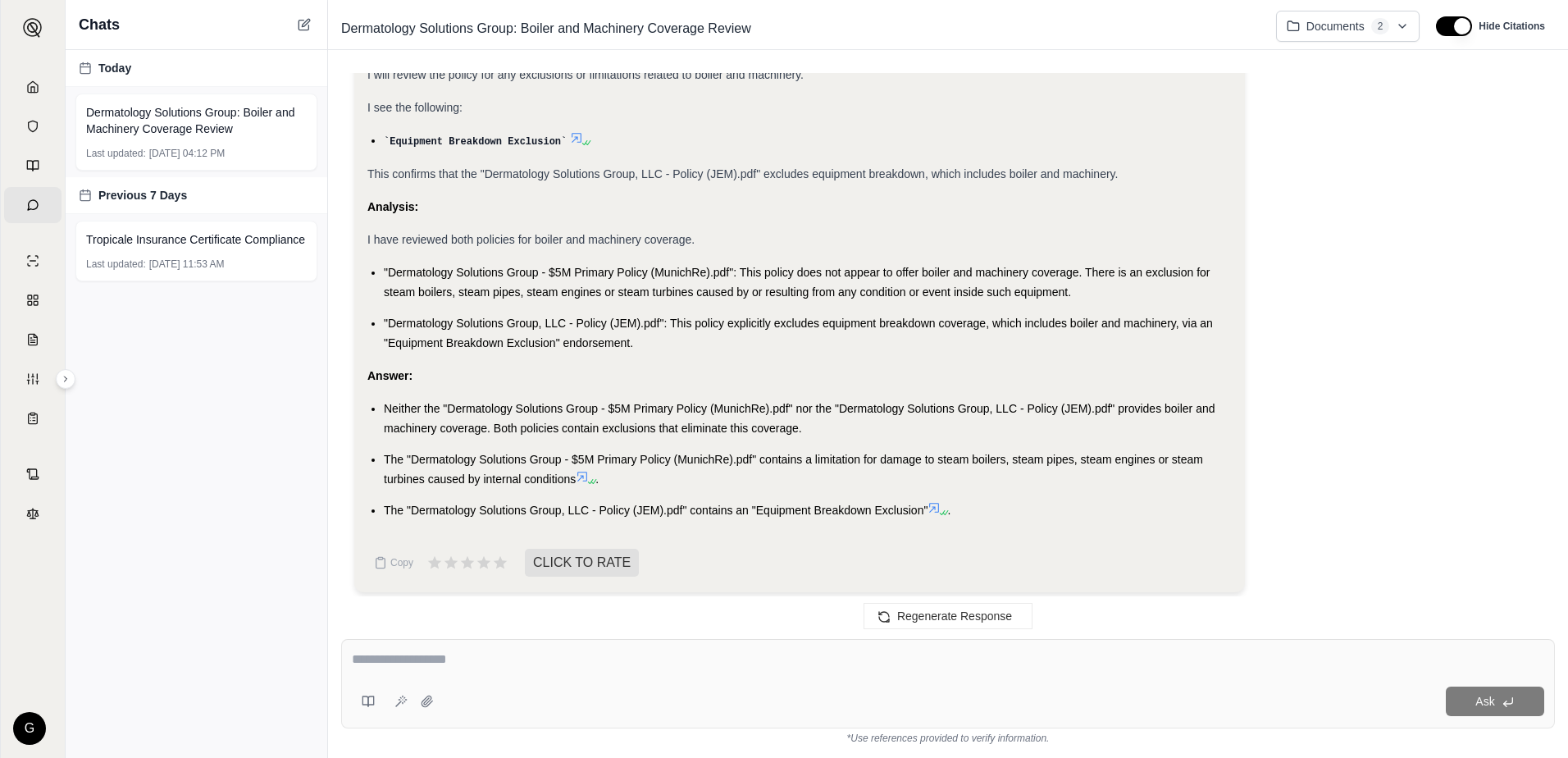
drag, startPoint x: 720, startPoint y: 637, endPoint x: 714, endPoint y: 662, distance: 25.7
click at [720, 637] on div "Ask *Use references provided to verify information." at bounding box center [948, 692] width 1240 height 132
click at [714, 662] on textarea at bounding box center [948, 660] width 1192 height 20
type textarea "**********"
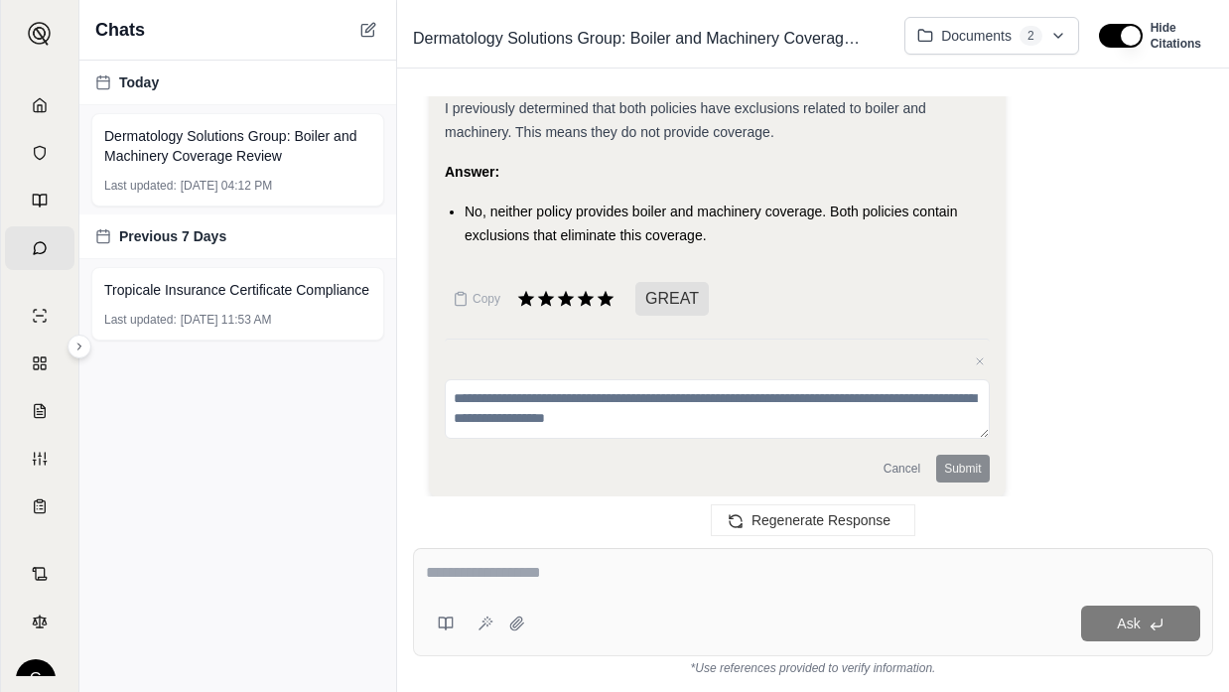
scroll to position [2964, 0]
